Goal: Information Seeking & Learning: Learn about a topic

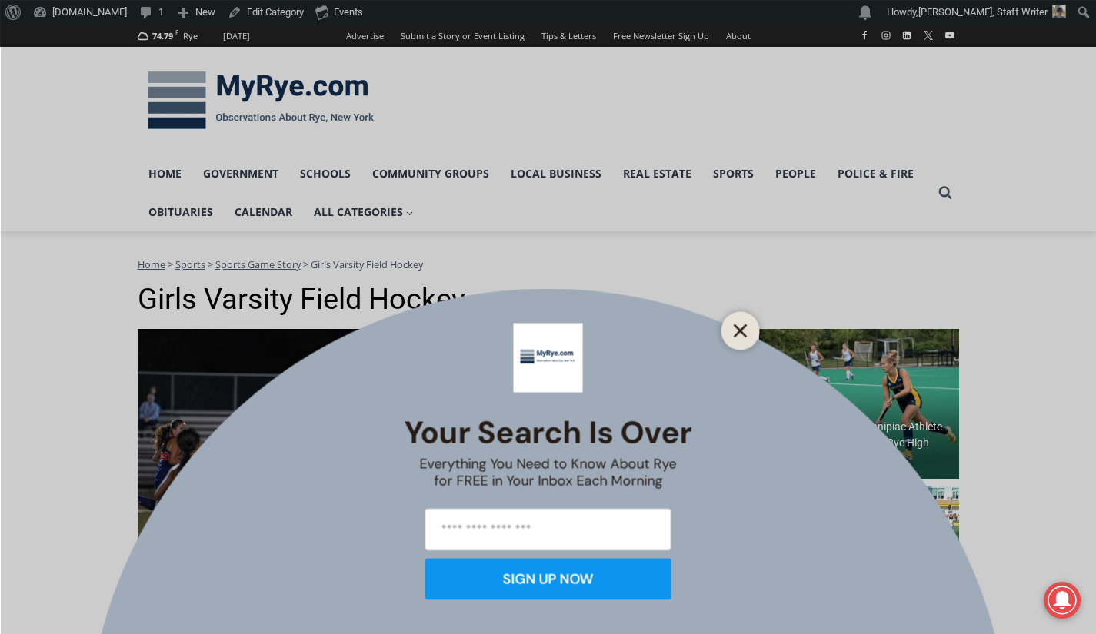
click at [741, 328] on icon "Close" at bounding box center [741, 331] width 14 height 14
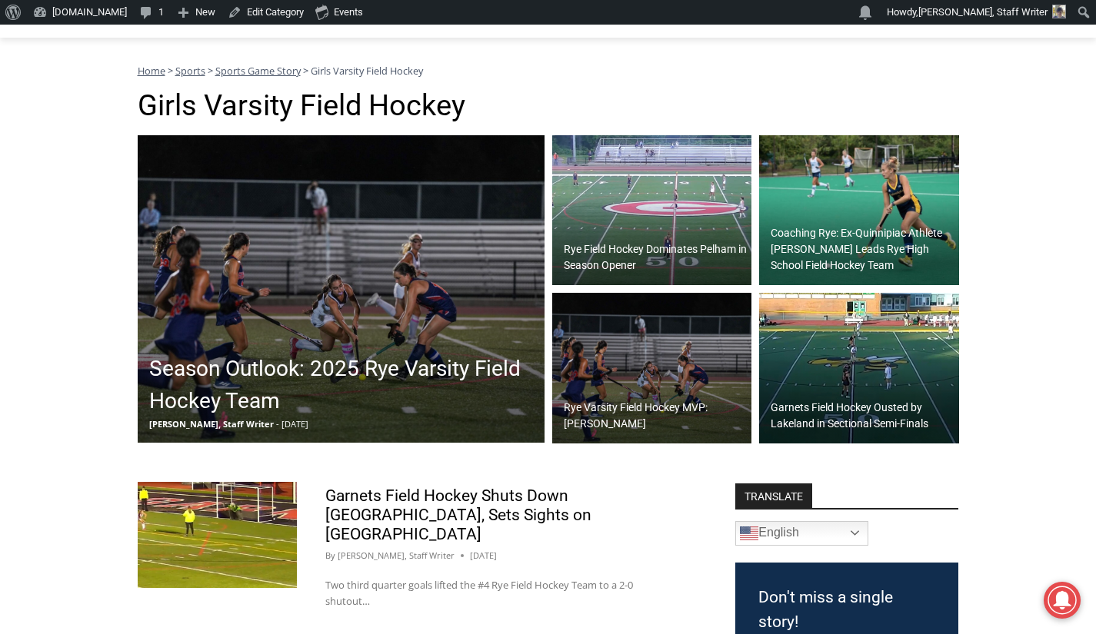
scroll to position [195, 0]
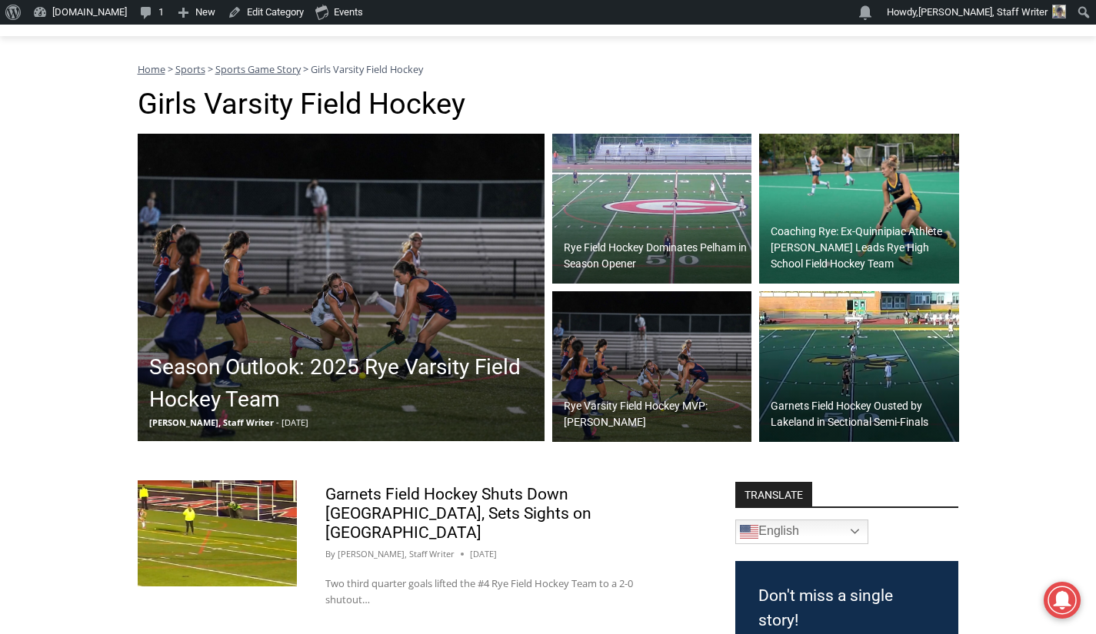
click at [639, 247] on h2 "Rye Field Hockey Dominates Pelham in Season Opener" at bounding box center [656, 256] width 185 height 32
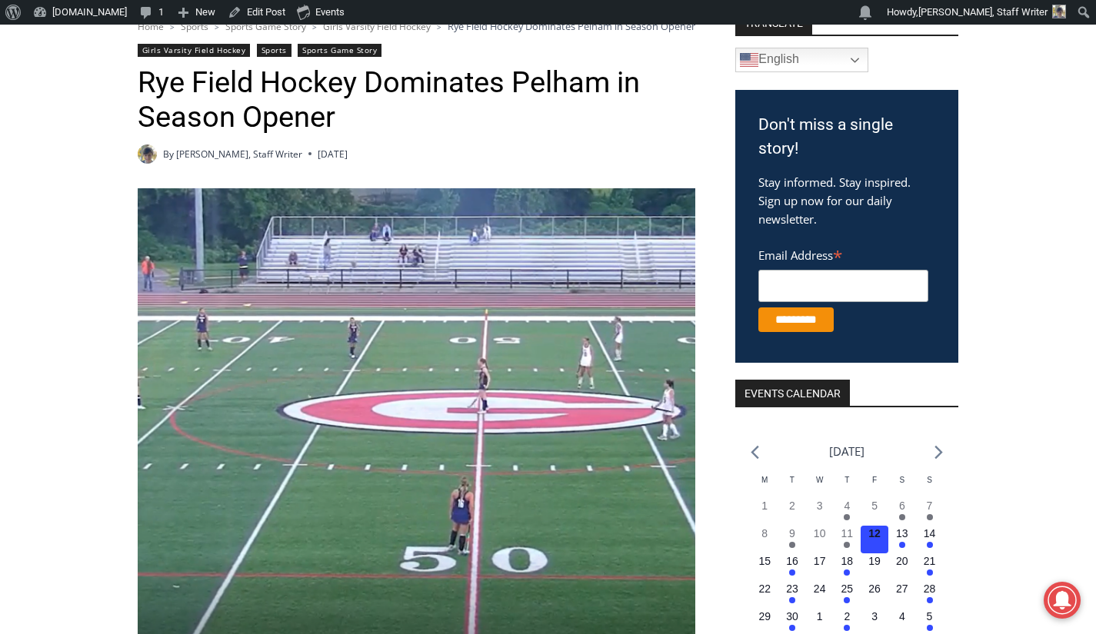
scroll to position [200, 0]
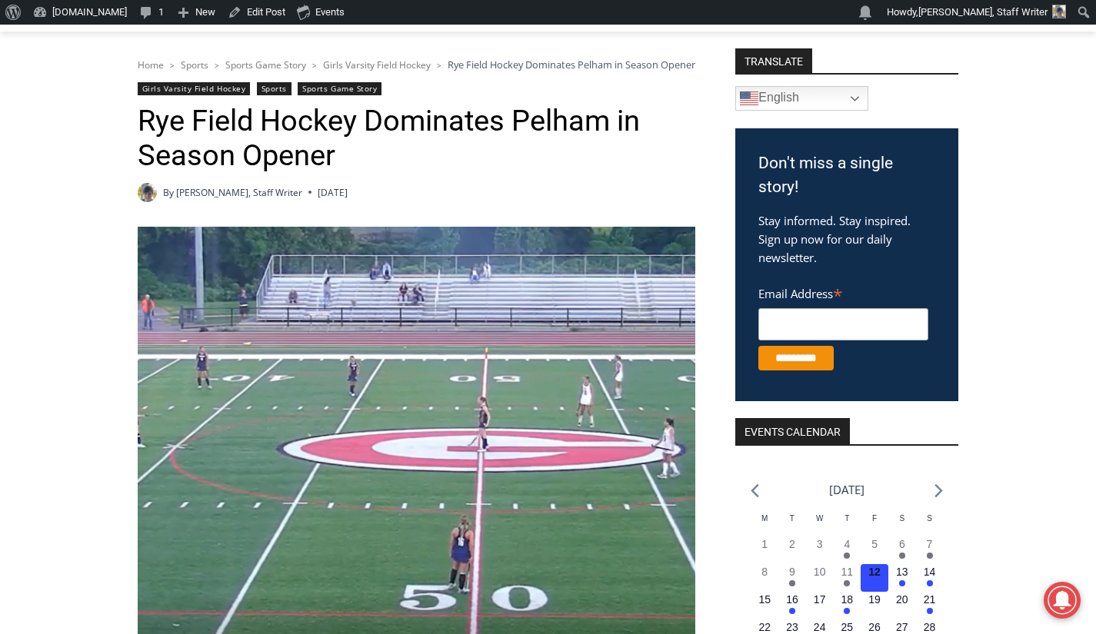
click at [319, 95] on link "Sports Game Story" at bounding box center [340, 88] width 84 height 13
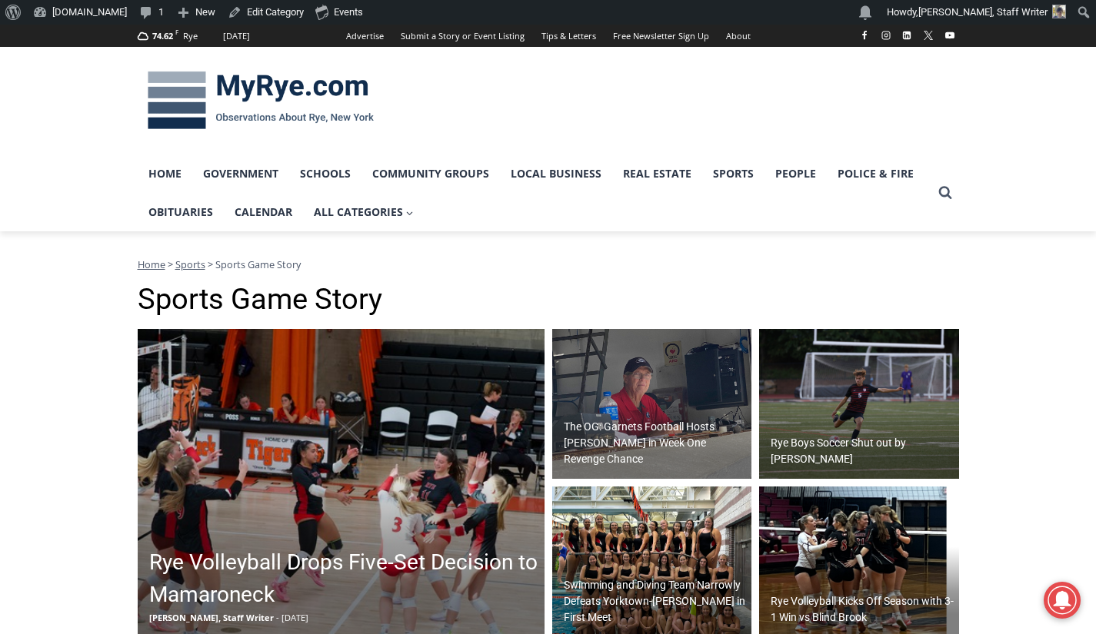
click at [281, 92] on img at bounding box center [261, 101] width 246 height 80
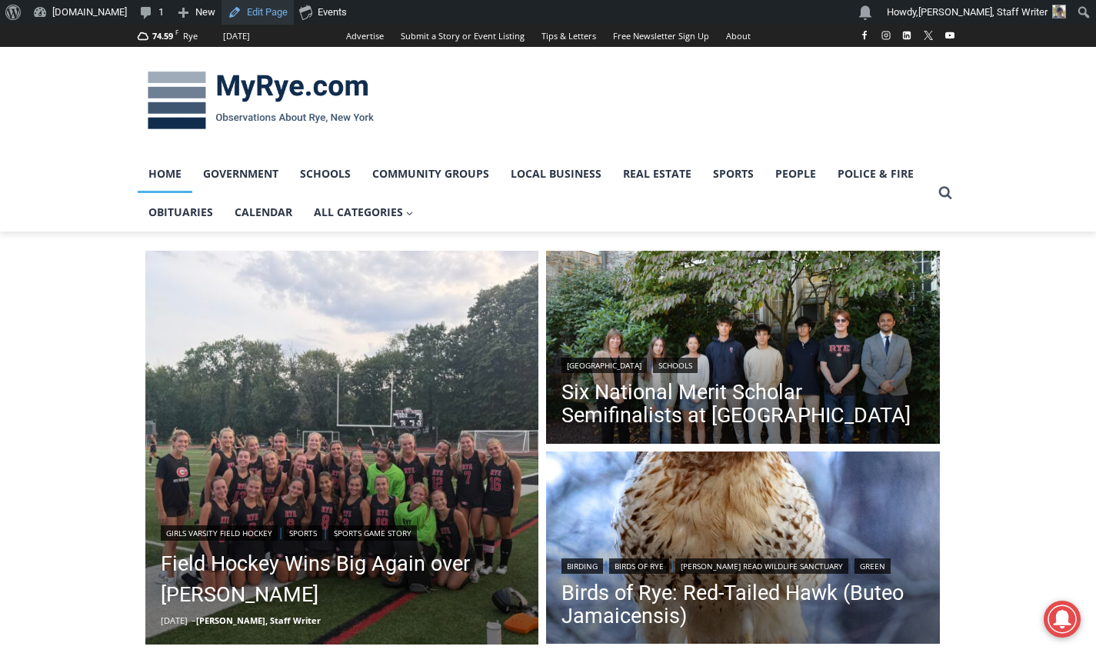
click at [271, 561] on link "Field Hockey Wins Big Again over Harrison" at bounding box center [342, 579] width 363 height 62
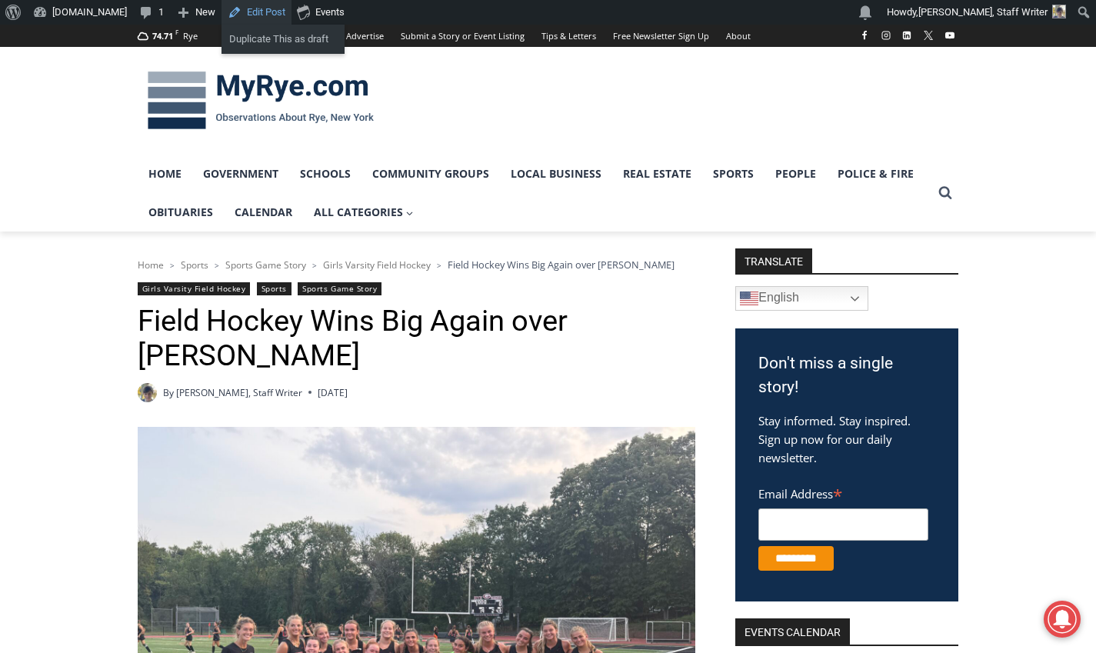
click at [230, 15] on link "Edit Post" at bounding box center [256, 12] width 70 height 25
